Goal: Find specific page/section: Find specific page/section

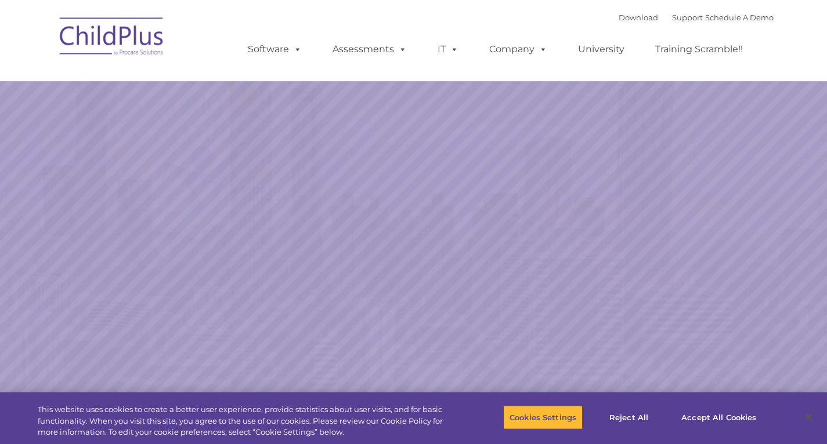
select select "MEDIUM"
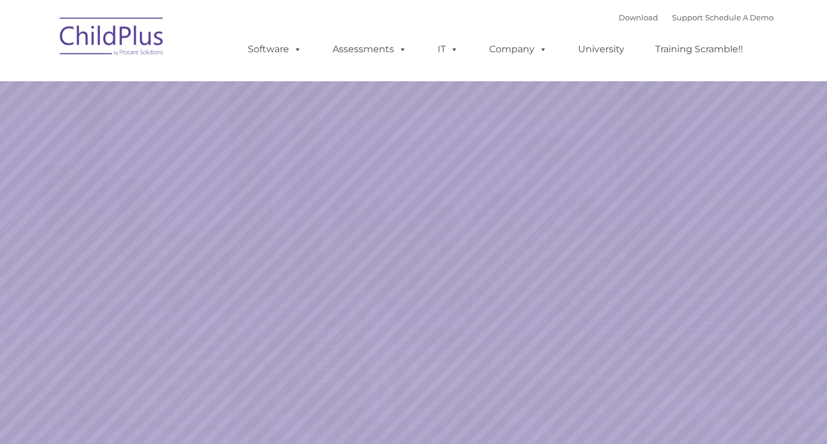
select select "MEDIUM"
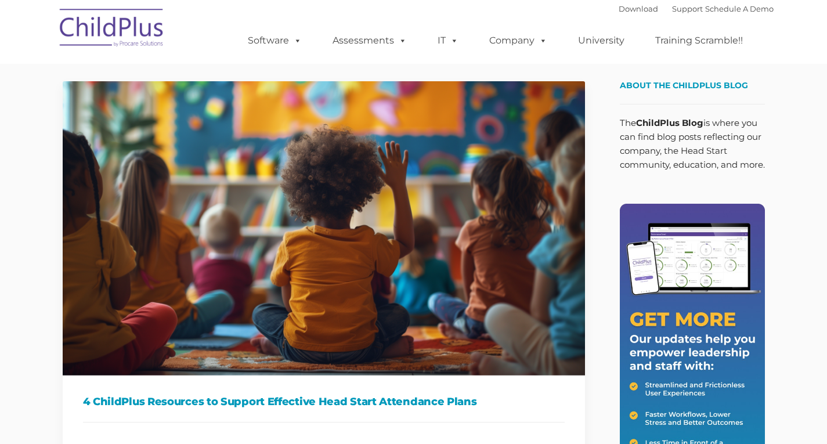
type input ""
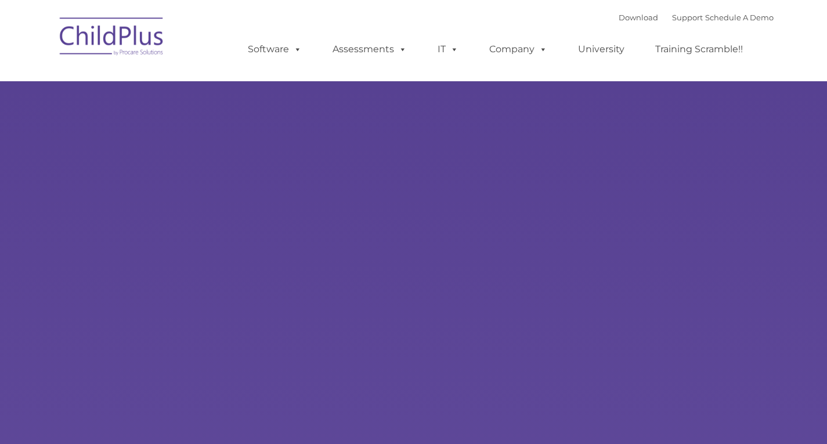
select select "MEDIUM"
